Goal: Information Seeking & Learning: Understand process/instructions

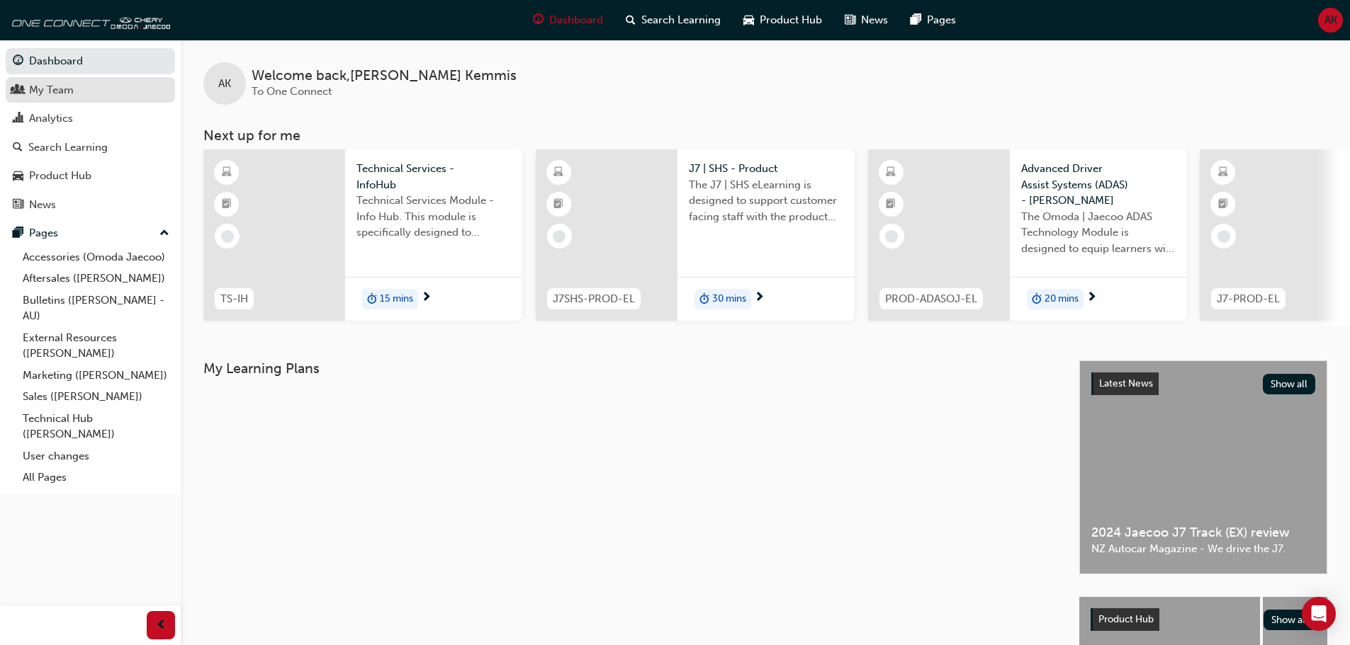
click at [37, 94] on div "My Team" at bounding box center [51, 90] width 45 height 16
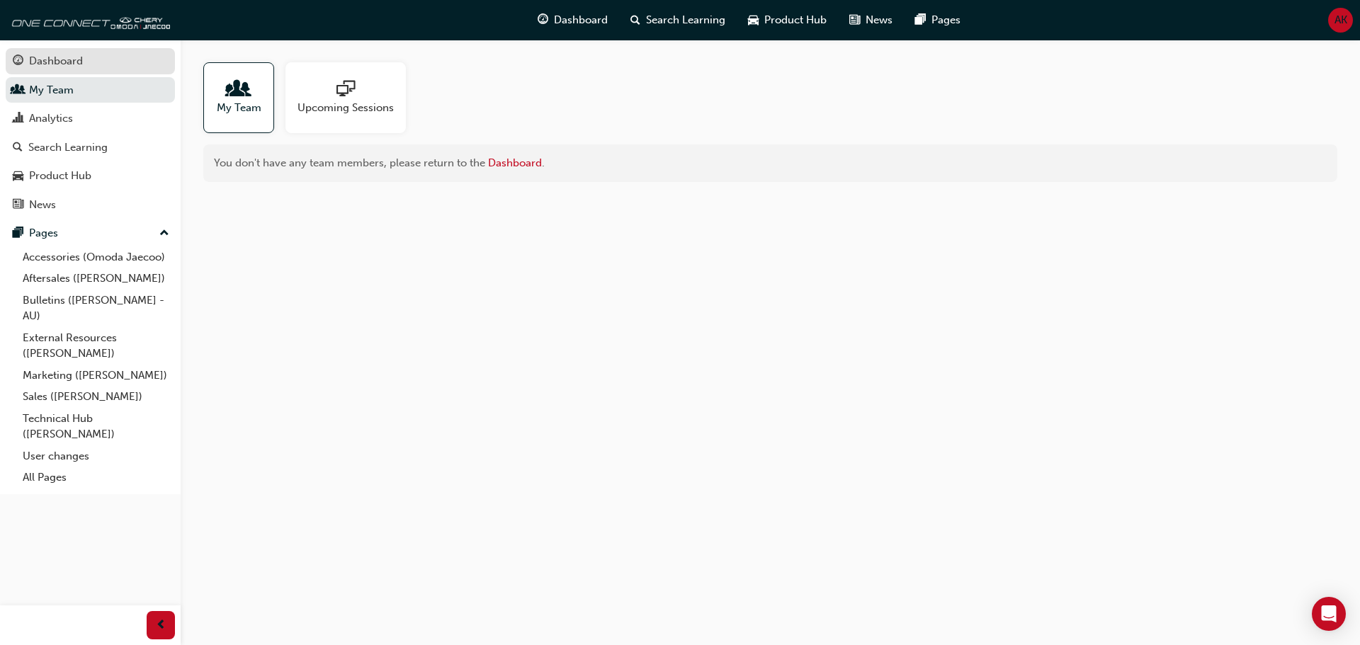
click at [43, 55] on div "Dashboard" at bounding box center [56, 61] width 54 height 16
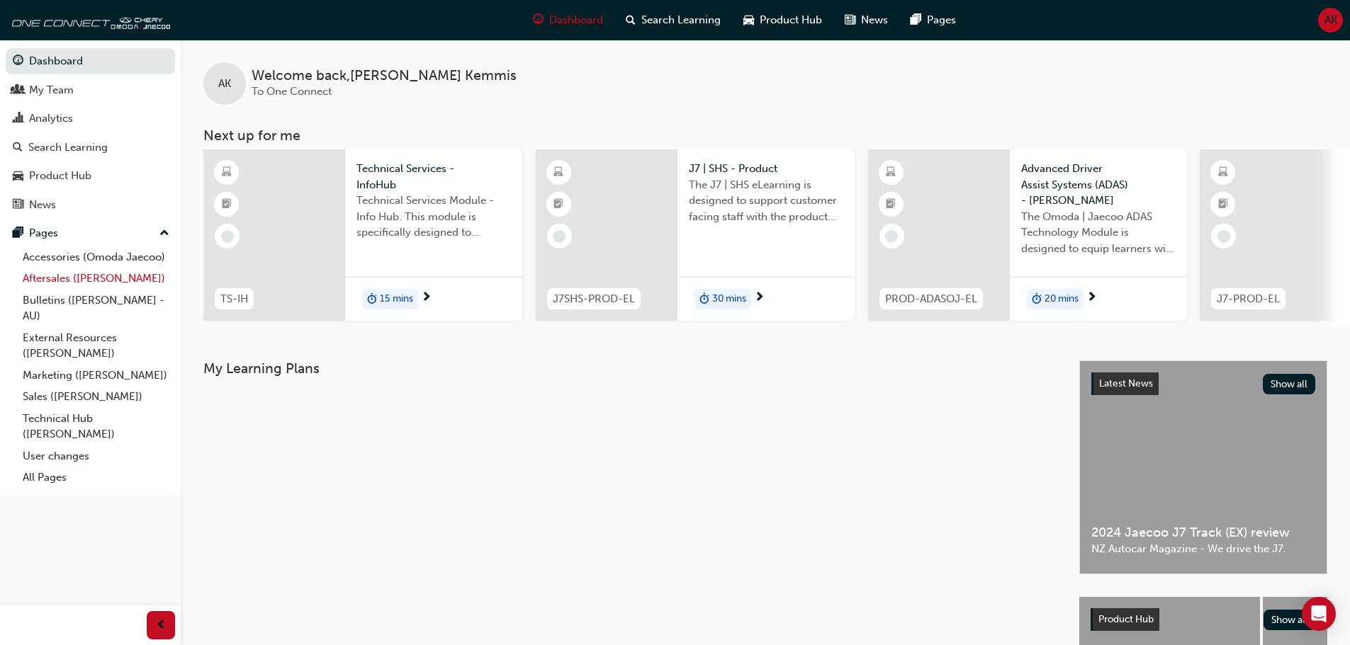
click at [53, 278] on link "Aftersales ([PERSON_NAME])" at bounding box center [96, 279] width 158 height 22
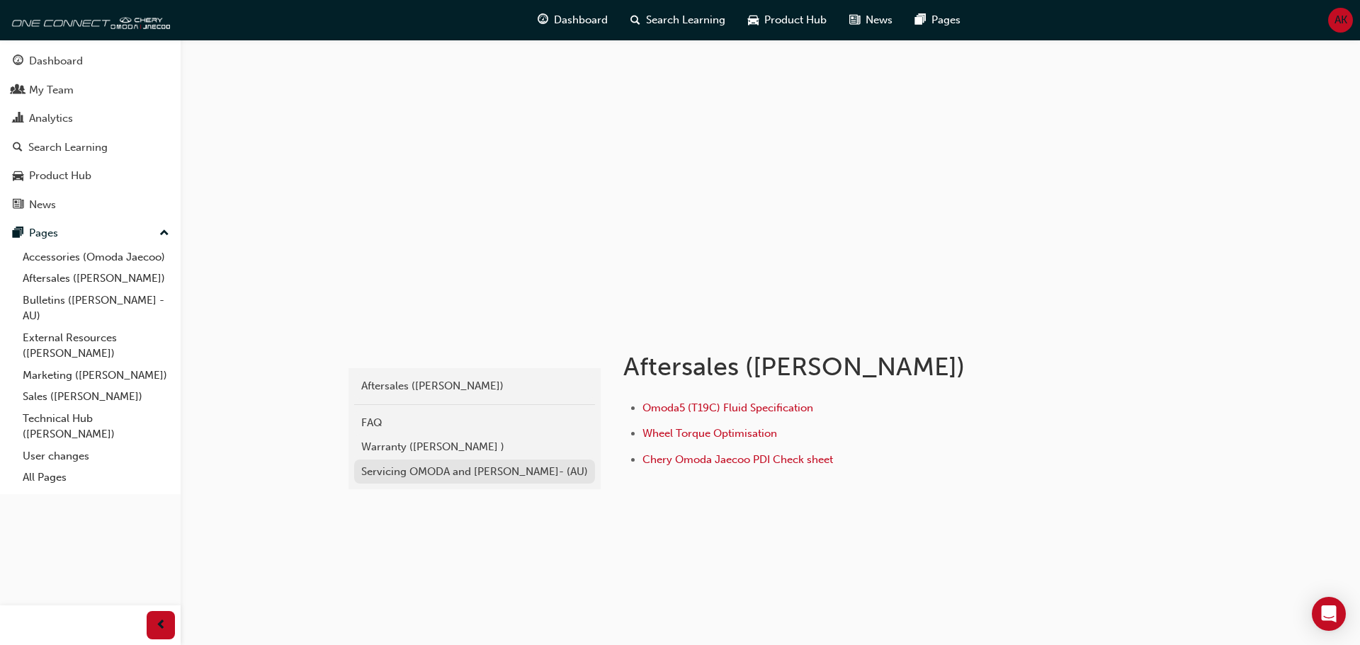
click at [388, 471] on div "Servicing OMODA and [PERSON_NAME]- (AU)" at bounding box center [474, 472] width 227 height 16
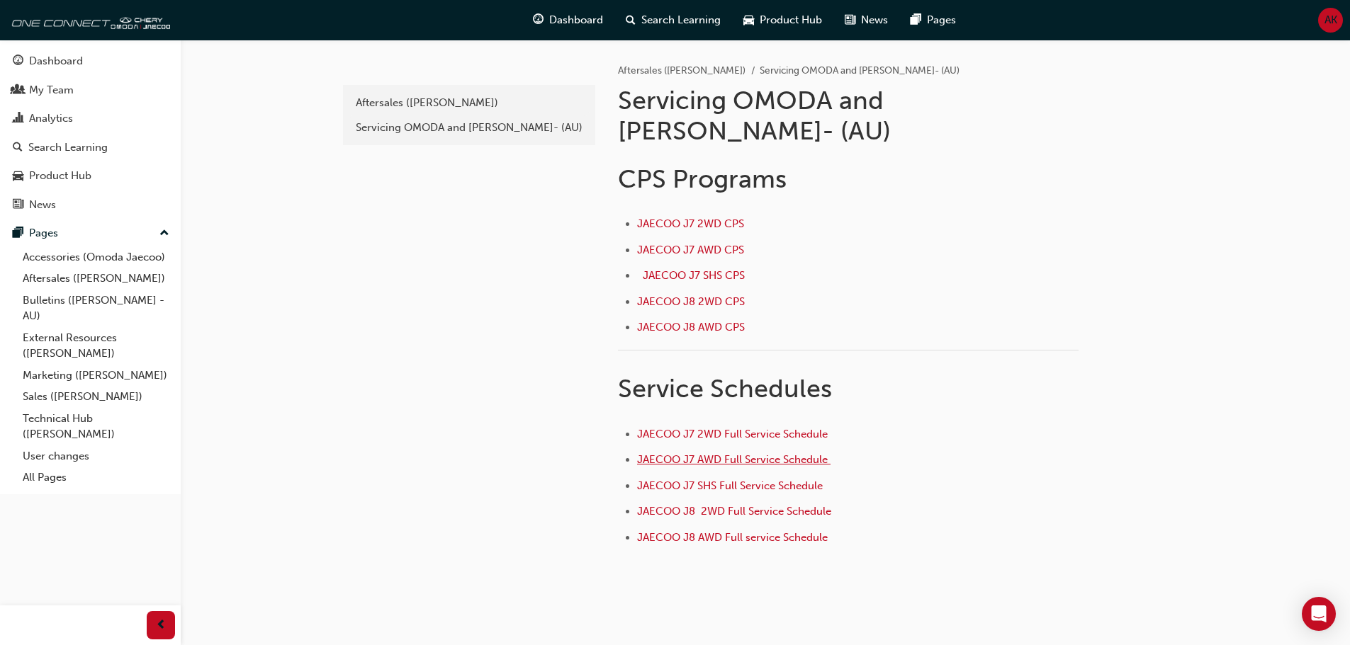
click at [673, 453] on span "JAECOO J7 AWD Full Service Schedule ﻿" at bounding box center [733, 459] width 193 height 13
click at [55, 478] on link "All Pages" at bounding box center [96, 478] width 158 height 22
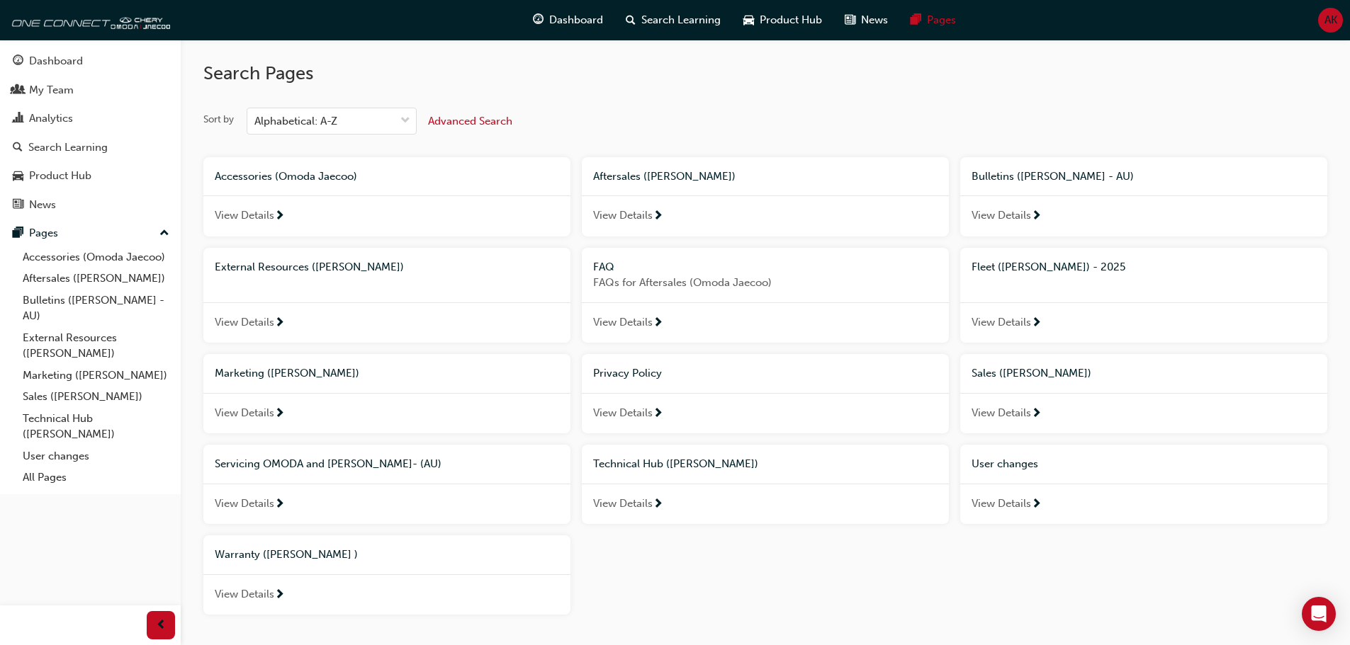
click at [1005, 213] on span "View Details" at bounding box center [1001, 216] width 60 height 16
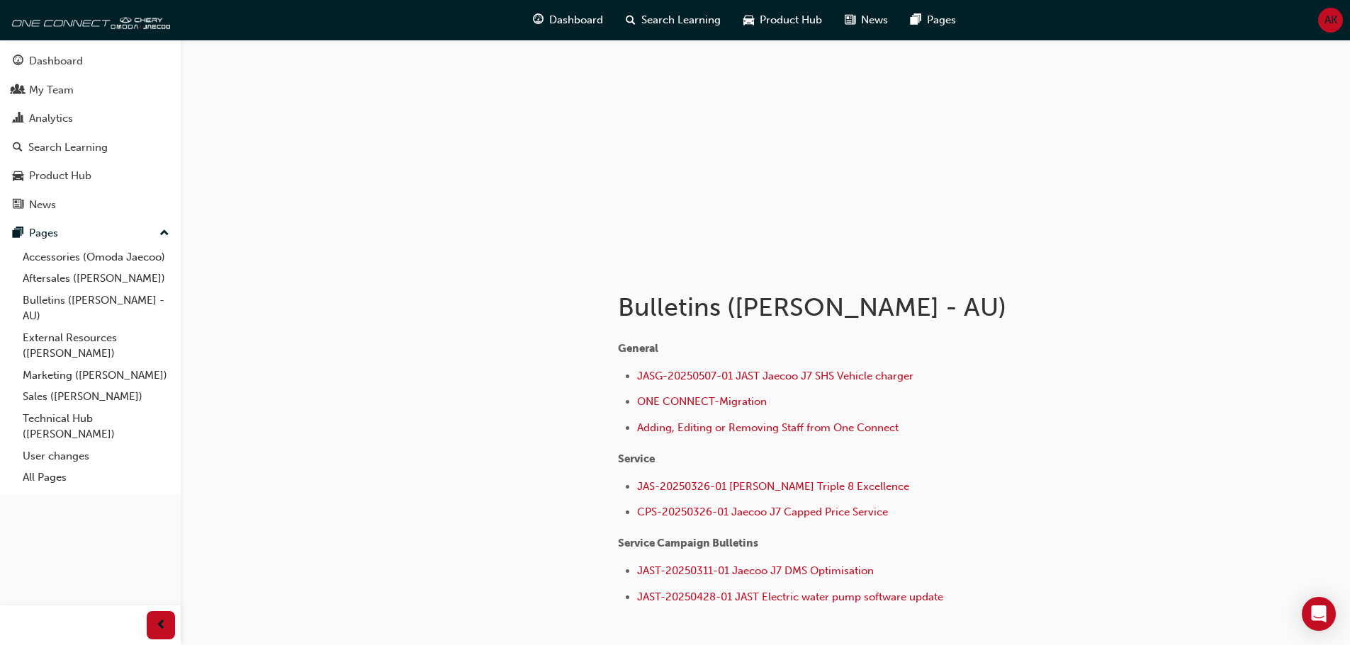
scroll to position [142, 0]
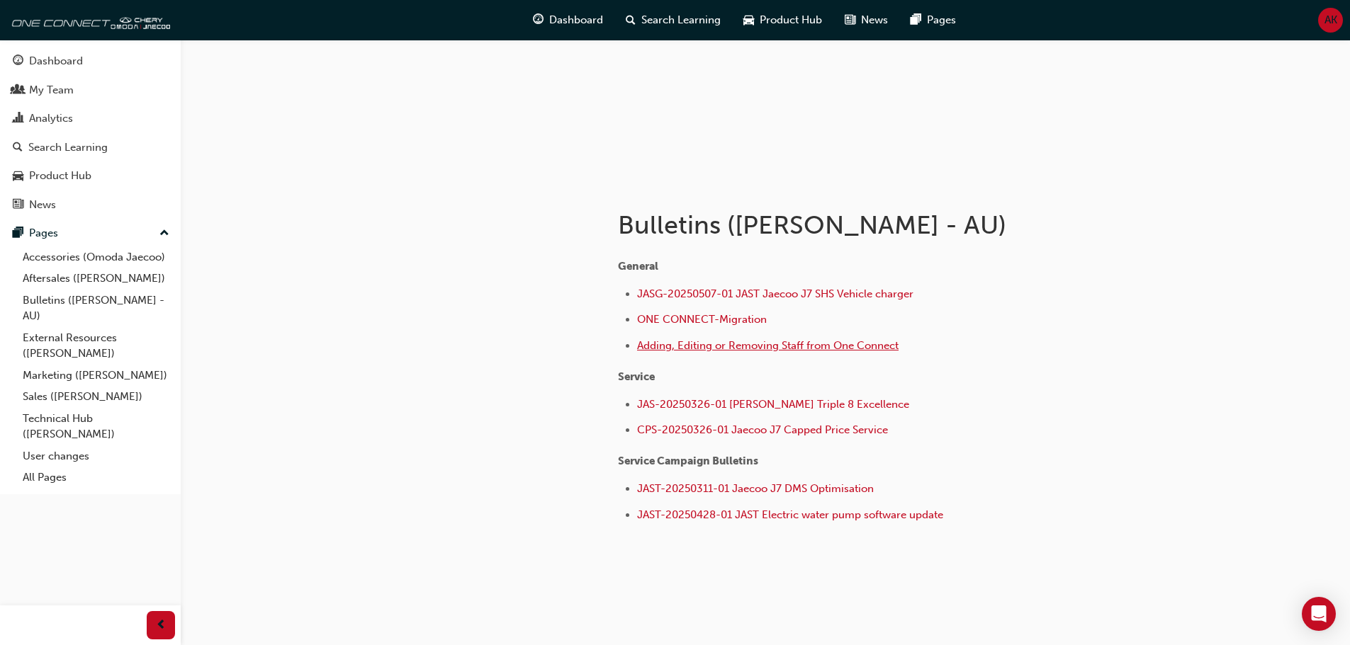
click at [761, 344] on span "Adding, Editing or Removing Staff from One Connect" at bounding box center [767, 345] width 261 height 13
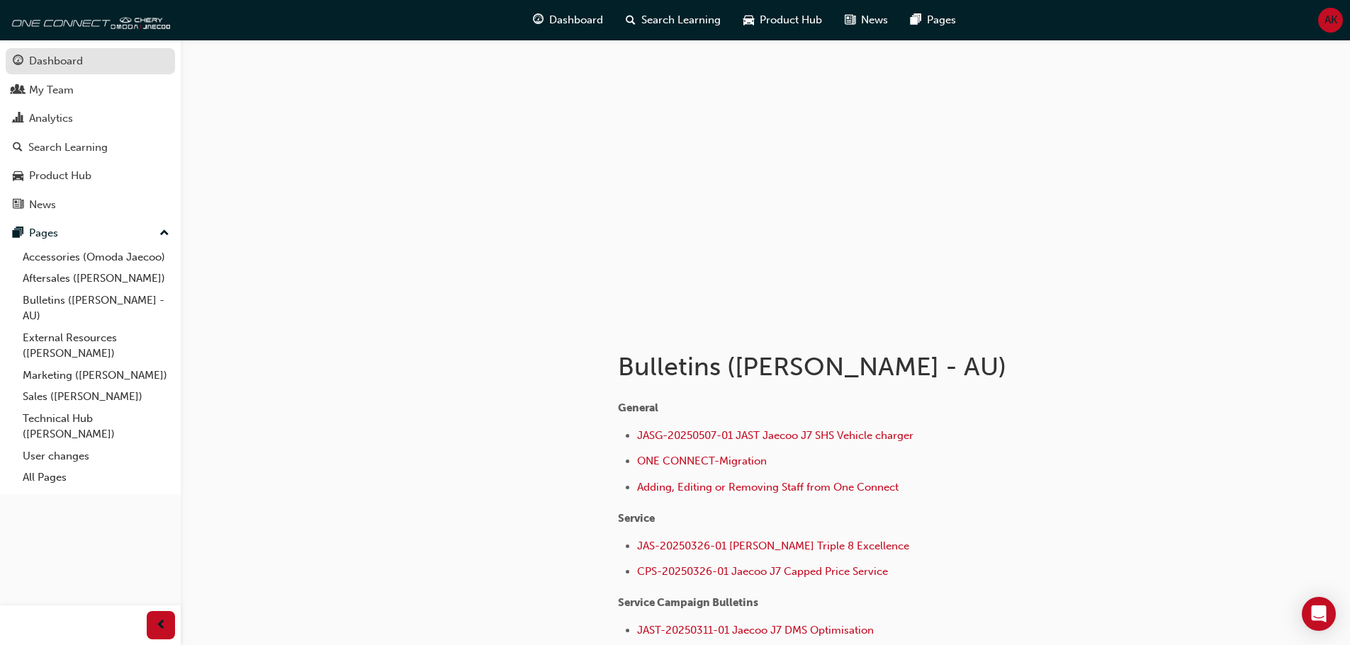
click at [94, 62] on div "Dashboard" at bounding box center [90, 61] width 155 height 18
